Goal: Check status

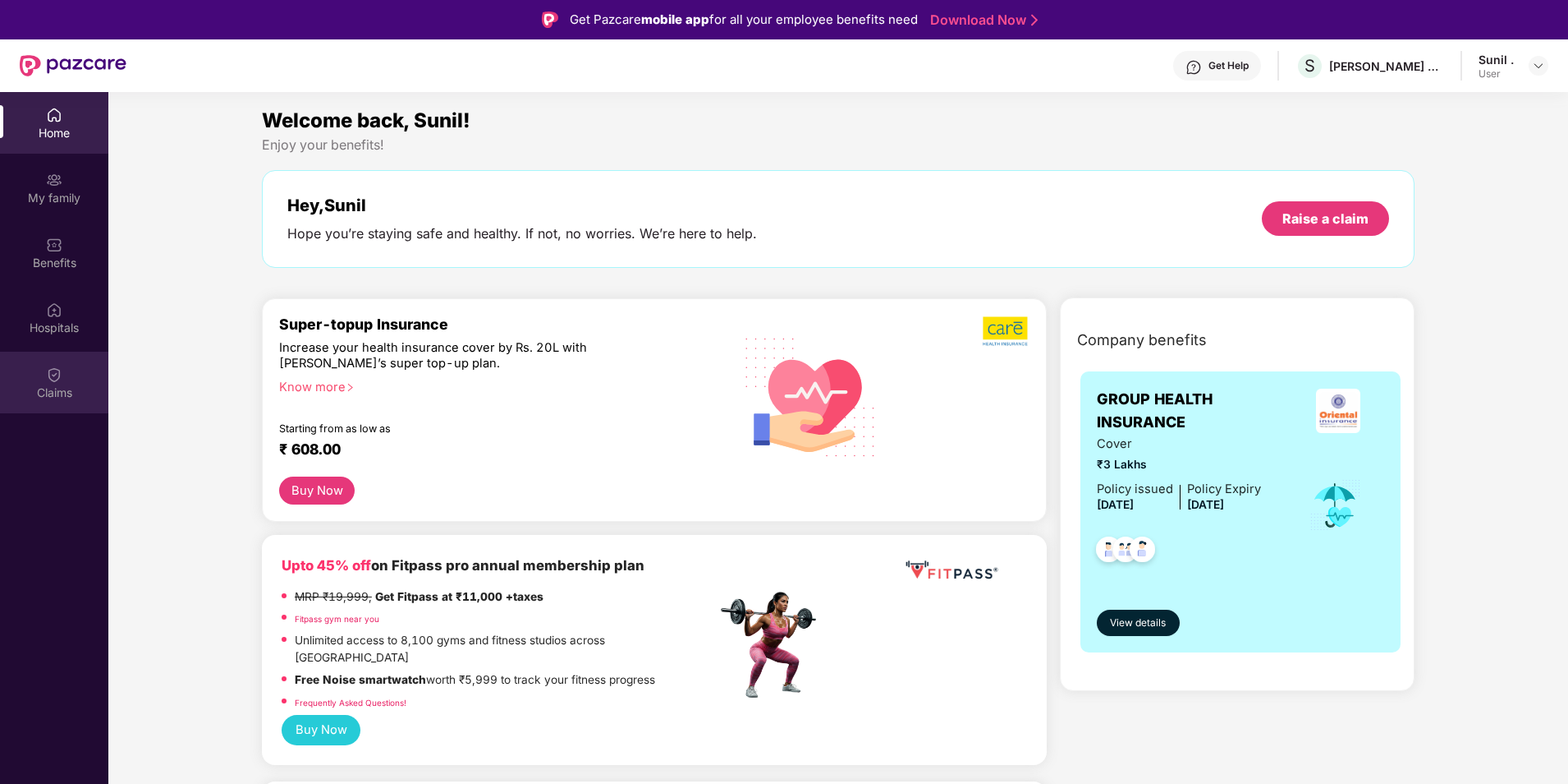
click at [47, 387] on div "Claims" at bounding box center [54, 393] width 108 height 16
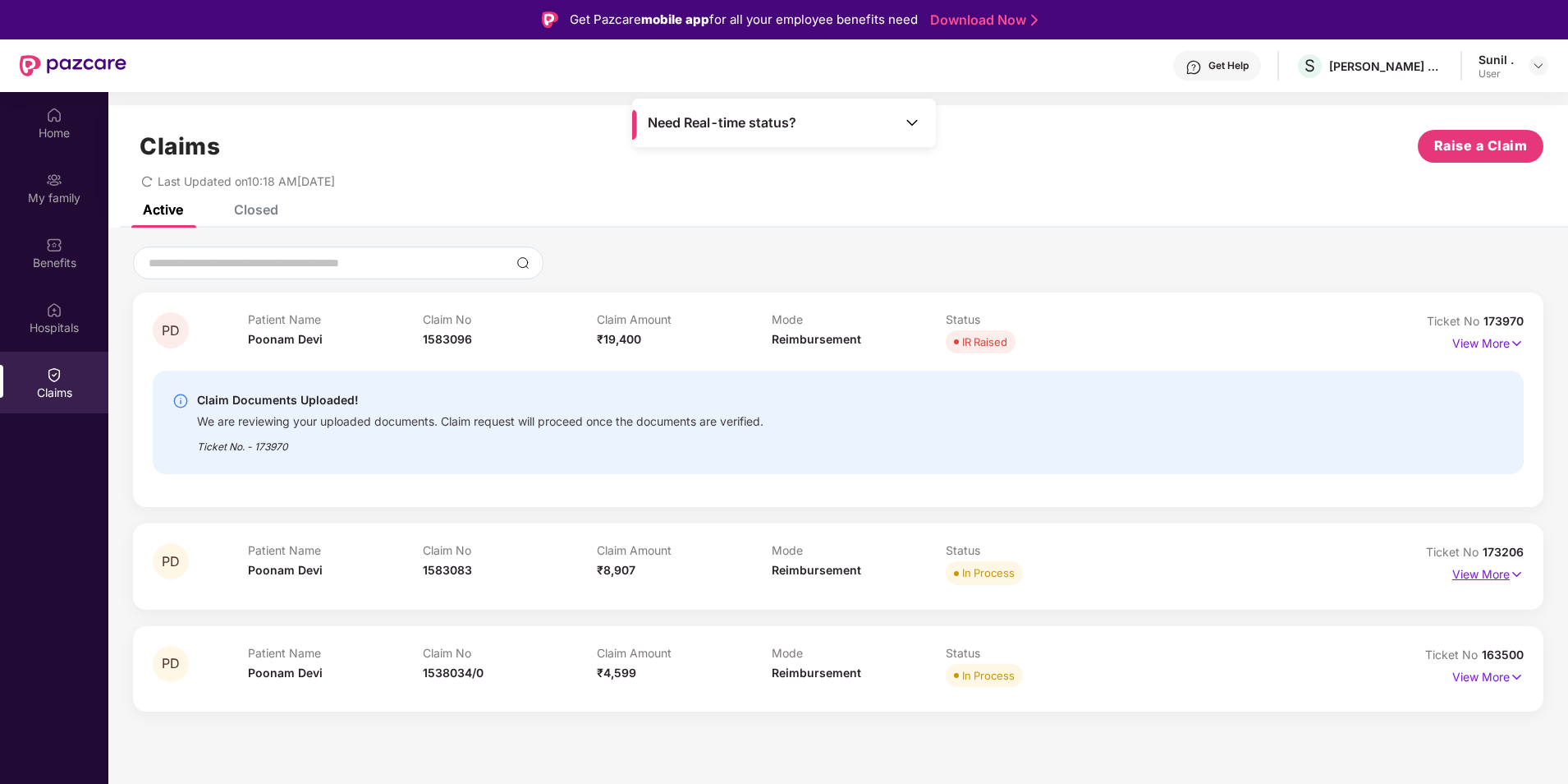
click at [1483, 570] on p "View More" at bounding box center [1488, 572] width 72 height 22
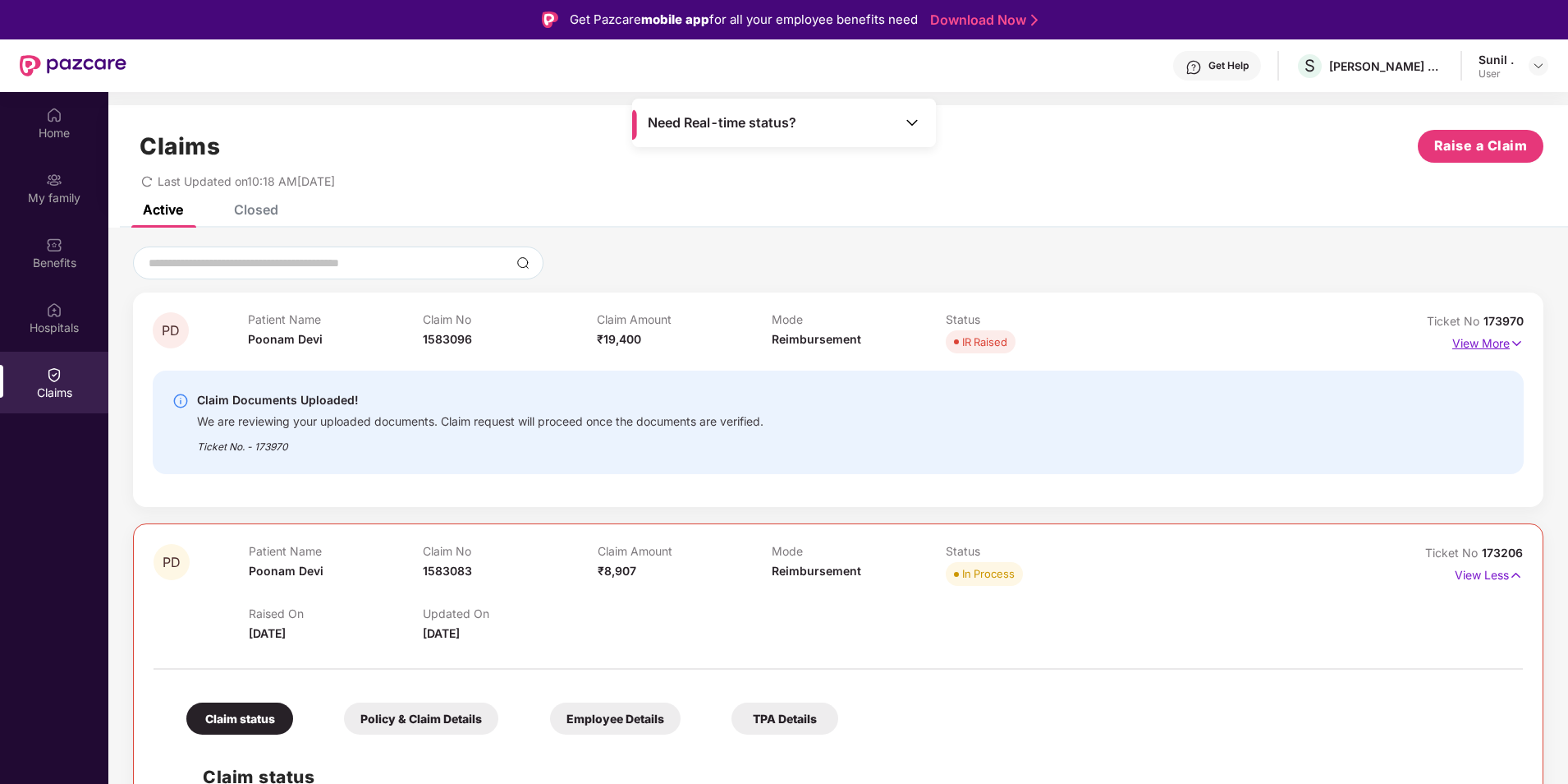
click at [1506, 346] on p "View More" at bounding box center [1488, 341] width 72 height 22
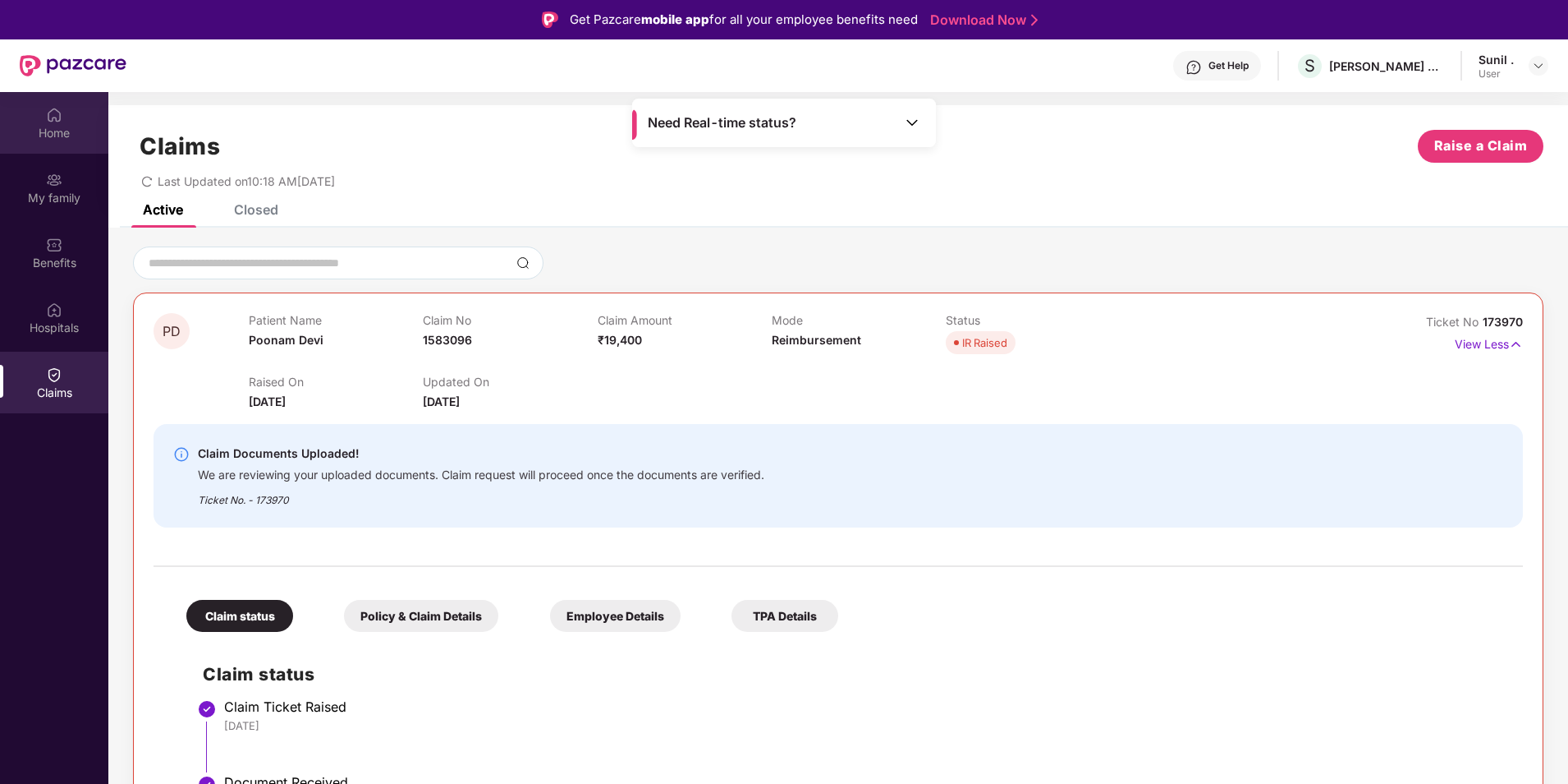
click at [48, 117] on img at bounding box center [54, 115] width 16 height 16
